Goal: Check status: Check status

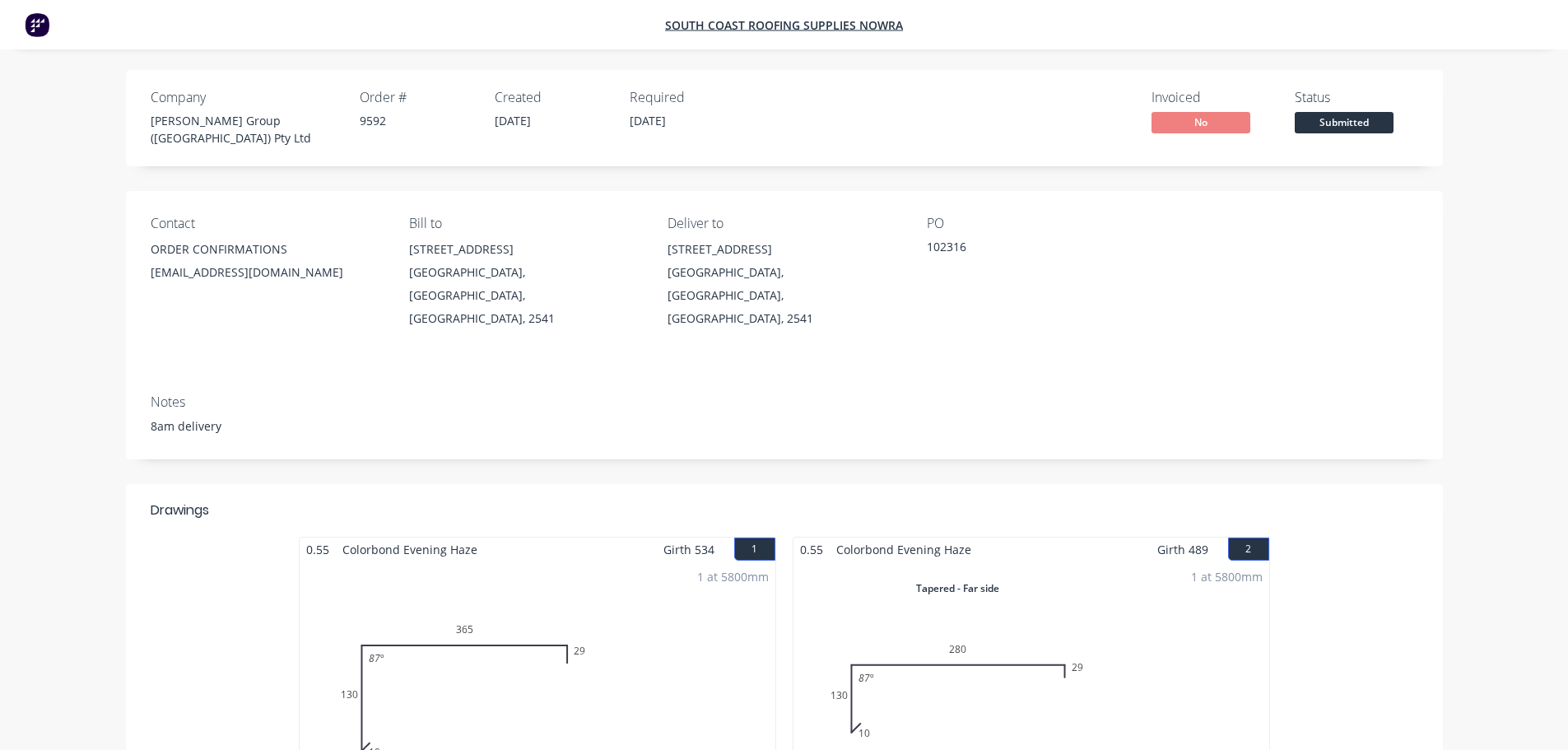
click at [934, 238] on div "102316" at bounding box center [1029, 249] width 206 height 23
copy div "102316"
click at [501, 500] on div at bounding box center [919, 510] width 999 height 20
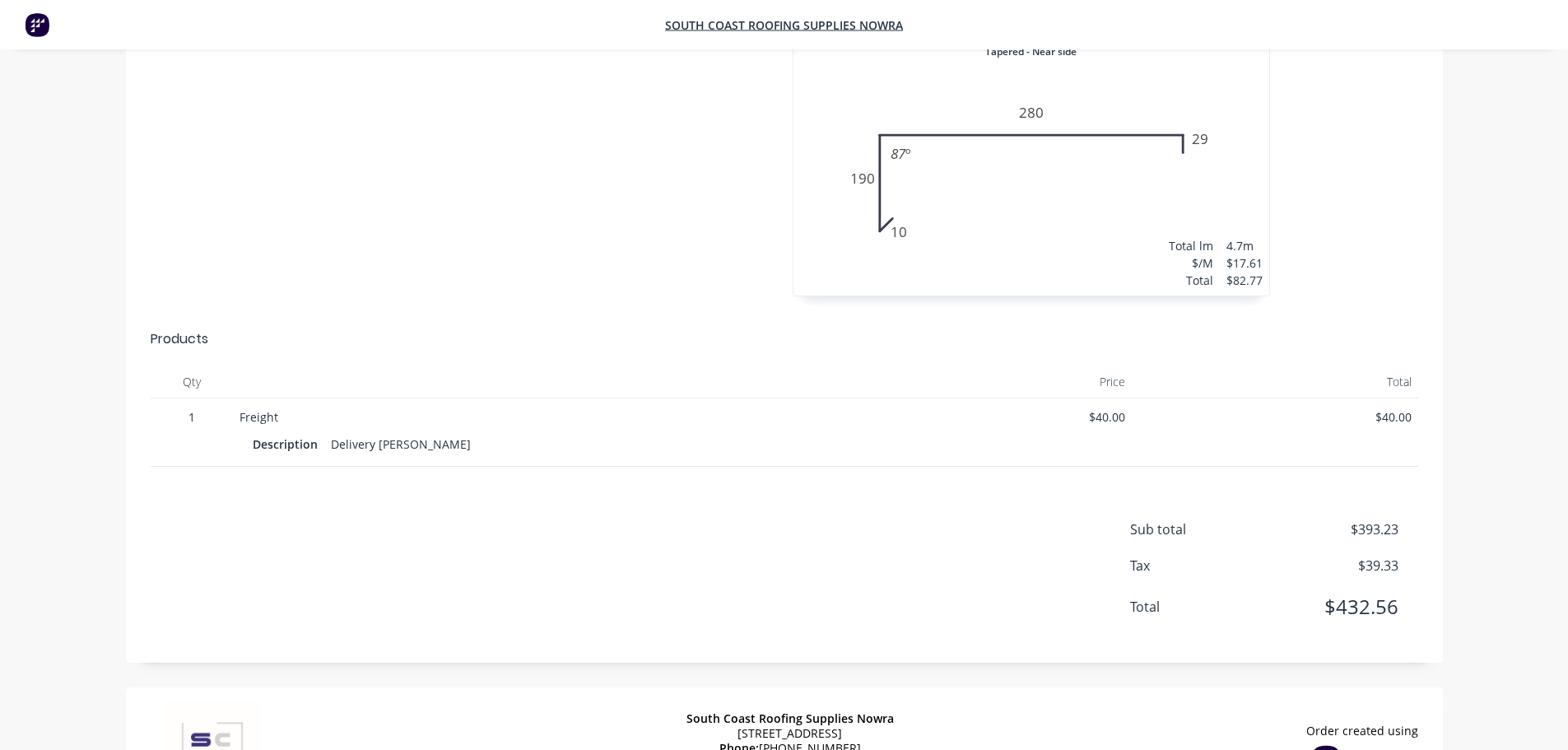
scroll to position [1399, 0]
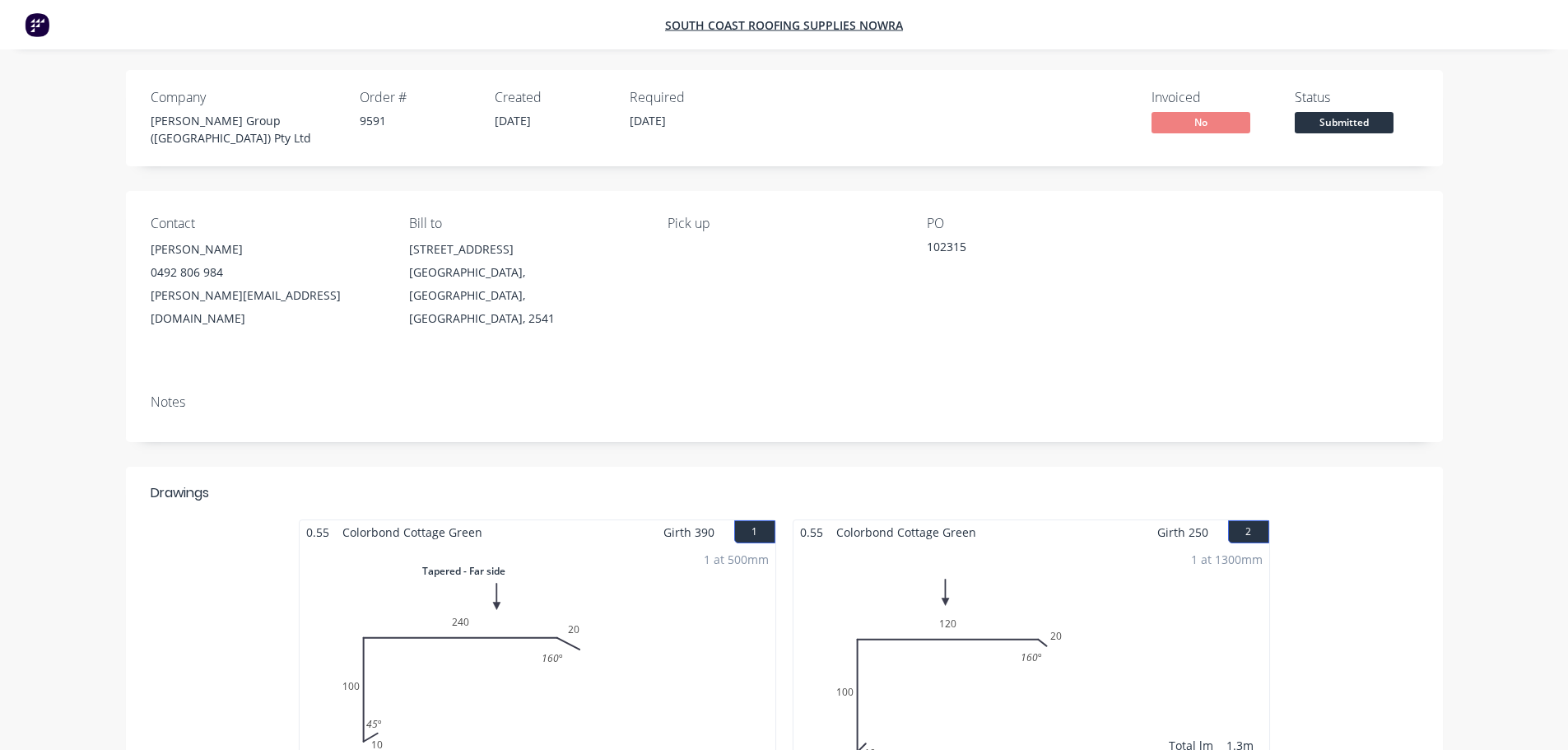
click at [950, 238] on div "102315" at bounding box center [1029, 249] width 206 height 23
copy div "102315"
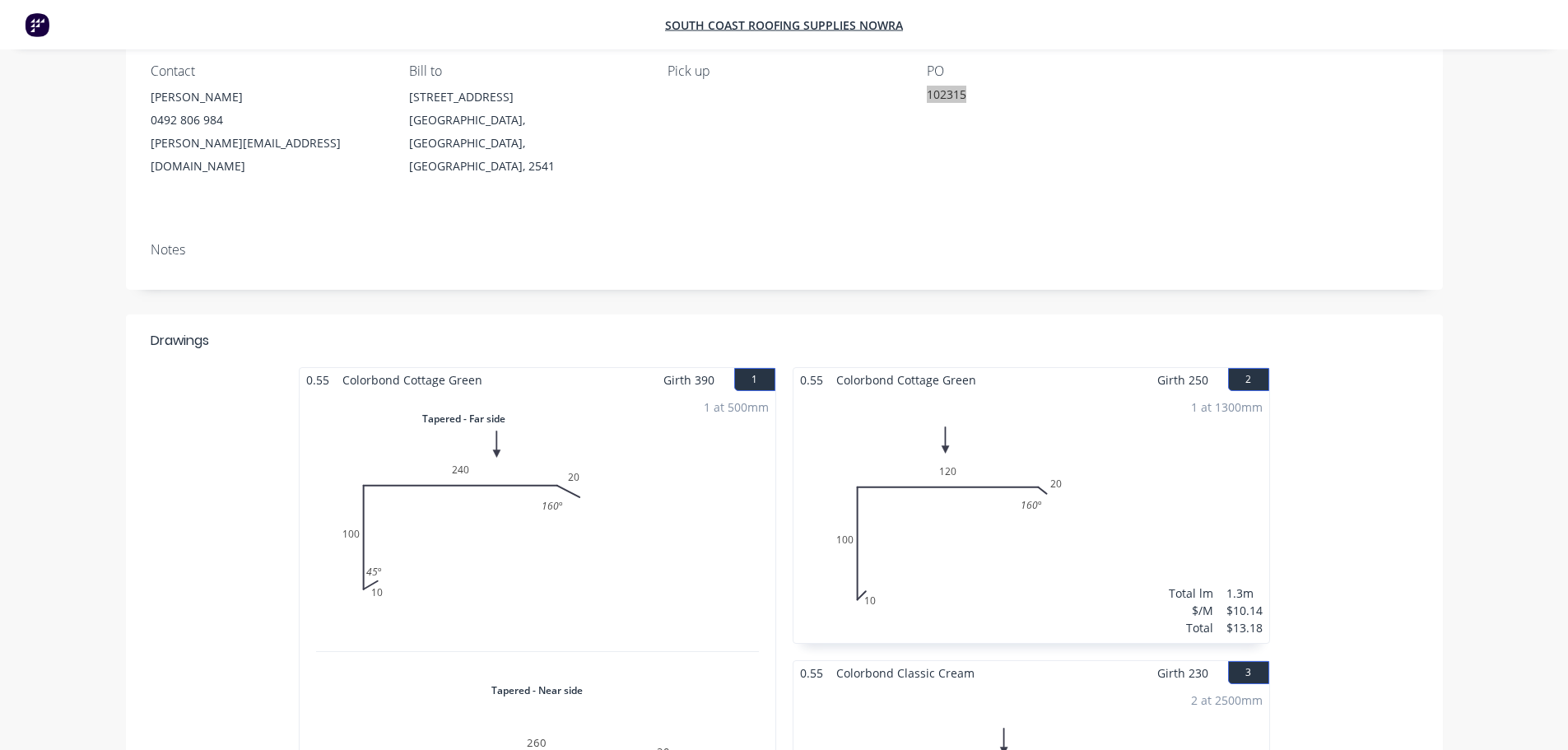
scroll to position [164, 0]
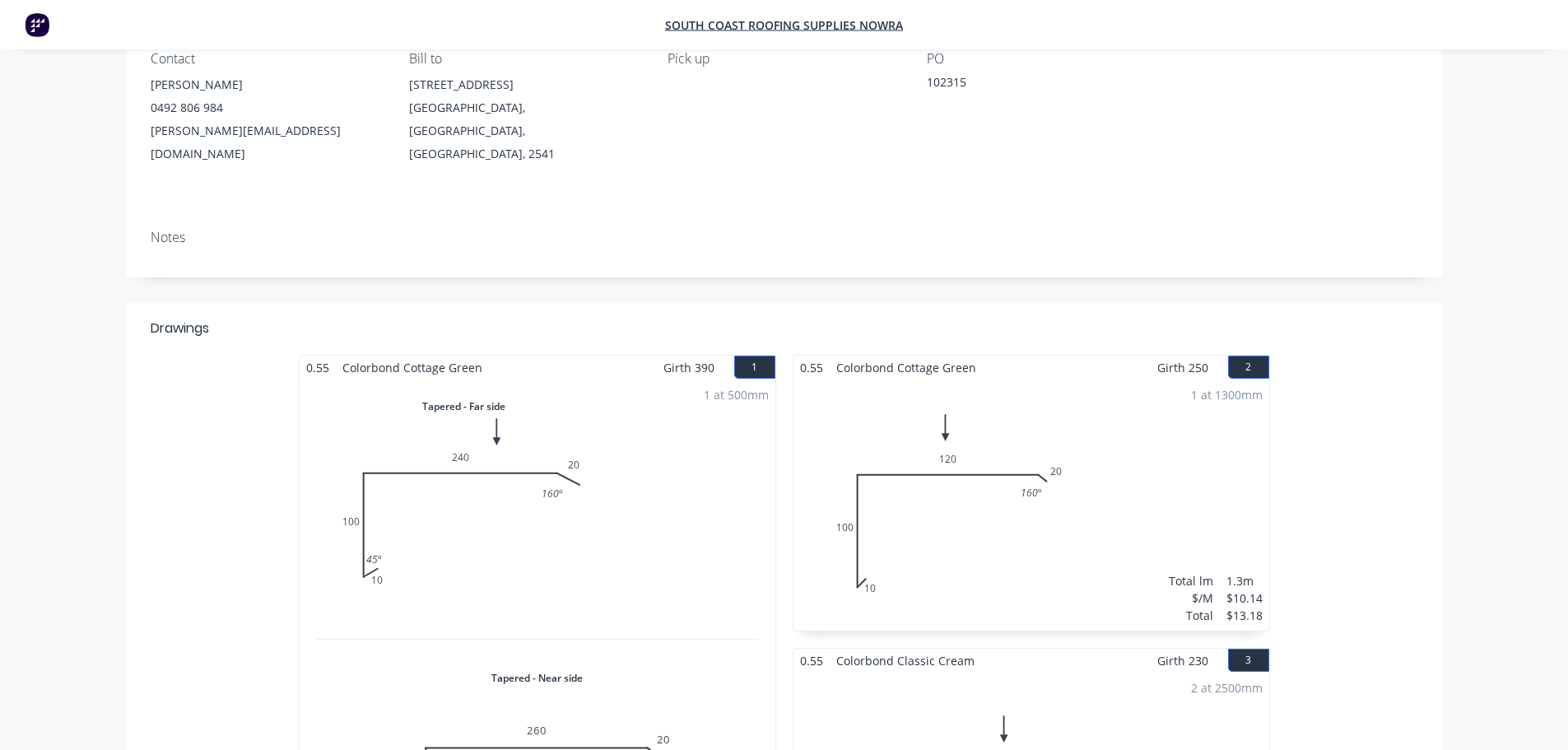
click at [211, 469] on div "0.55 Colorbond Cottage Green Girth 390 1 Tapered - Far side 0 10 100 240 20 45 …" at bounding box center [784, 648] width 1317 height 586
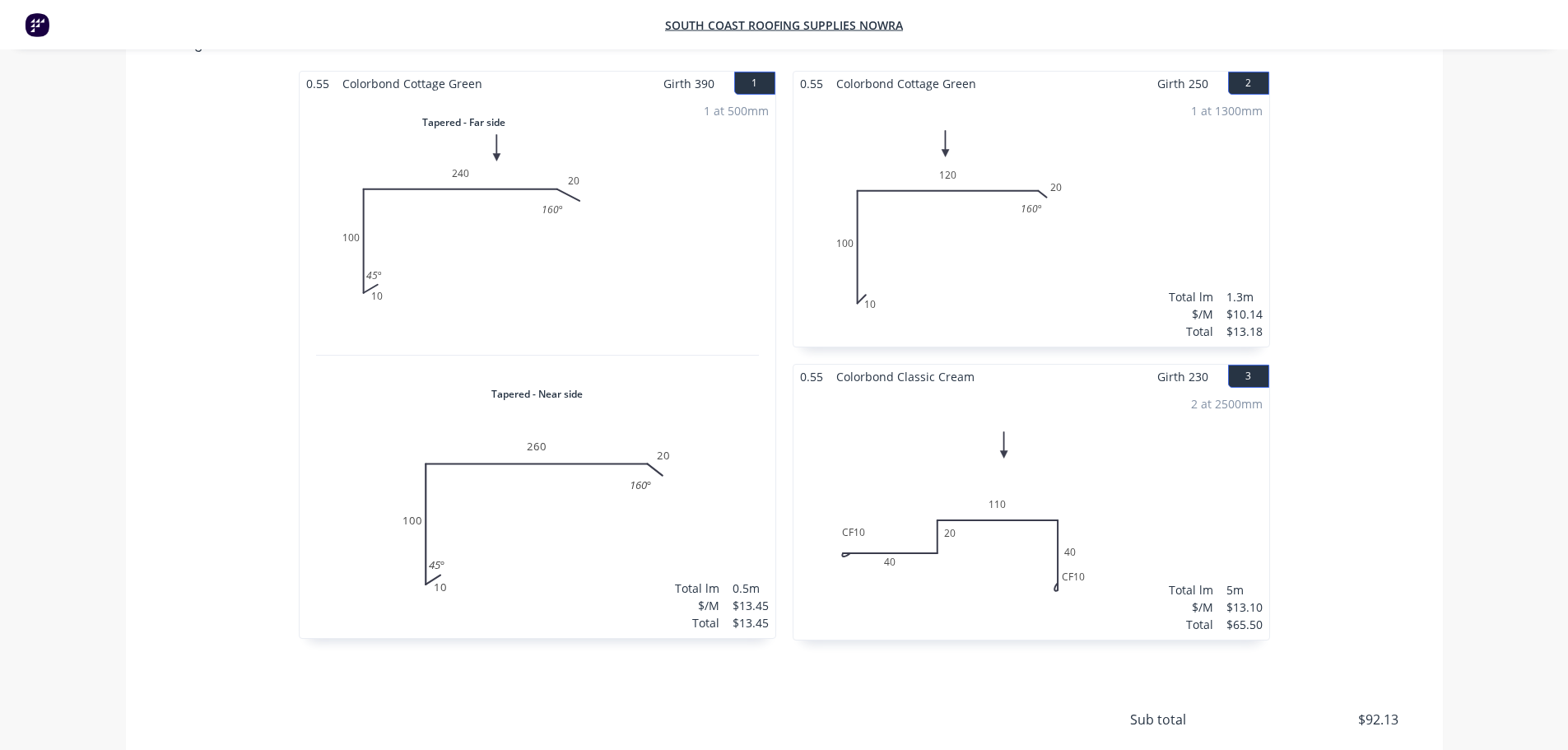
scroll to position [493, 0]
